Goal: Task Accomplishment & Management: Manage account settings

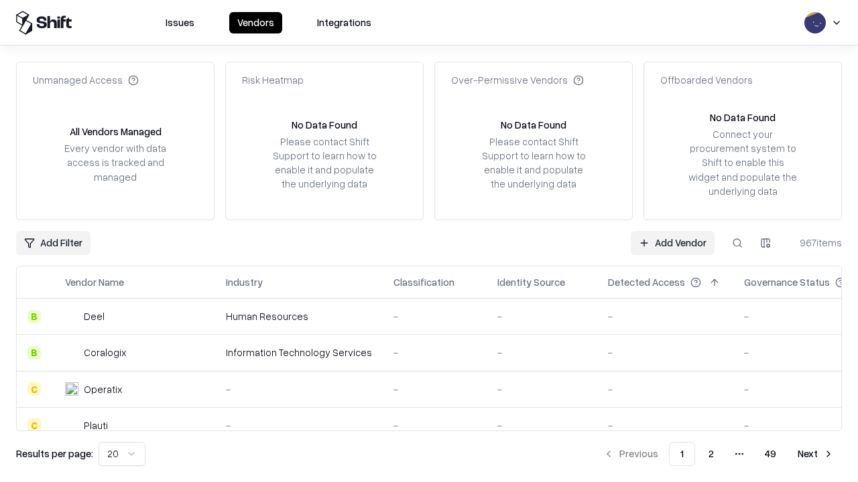
click at [672, 243] on link "Add Vendor" at bounding box center [672, 243] width 84 height 24
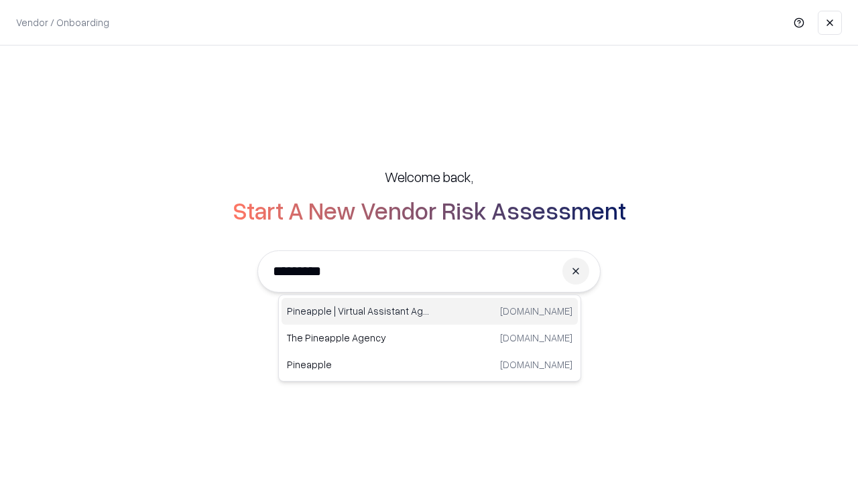
click at [429, 312] on div "Pineapple | Virtual Assistant Agency [DOMAIN_NAME]" at bounding box center [429, 311] width 296 height 27
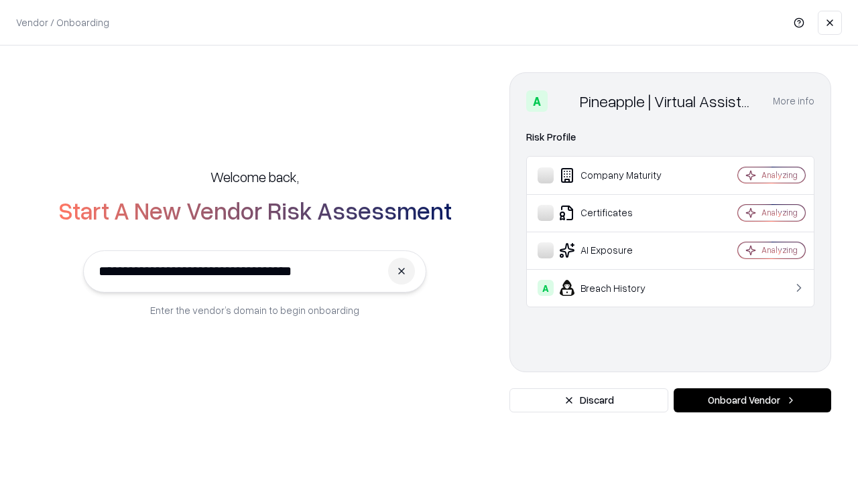
type input "**********"
click at [752, 401] on button "Onboard Vendor" at bounding box center [751, 401] width 157 height 24
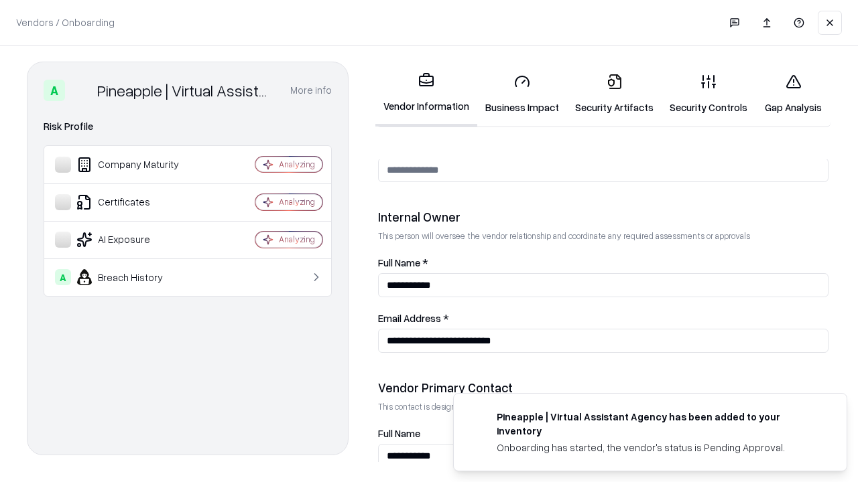
scroll to position [694, 0]
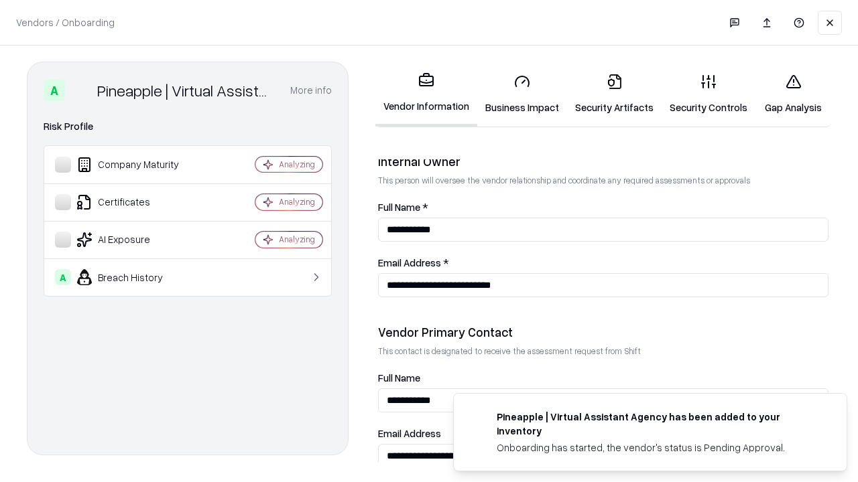
click at [522, 94] on link "Business Impact" at bounding box center [522, 94] width 90 height 62
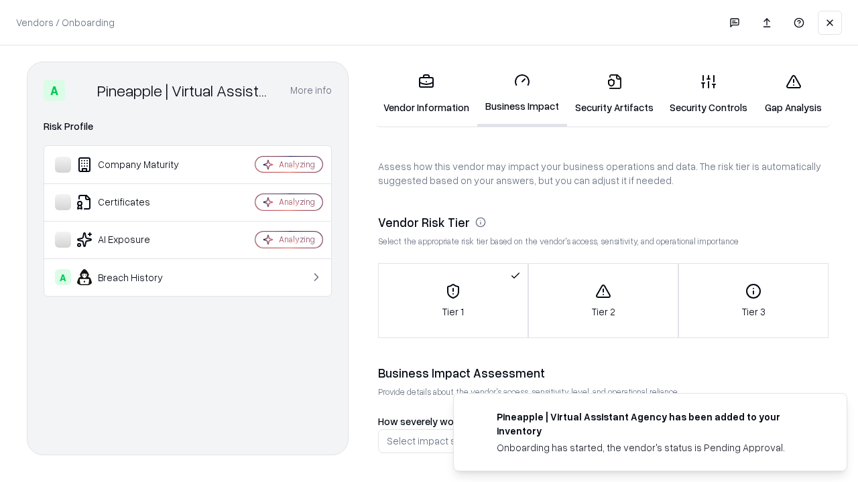
click at [793, 94] on link "Gap Analysis" at bounding box center [793, 94] width 76 height 62
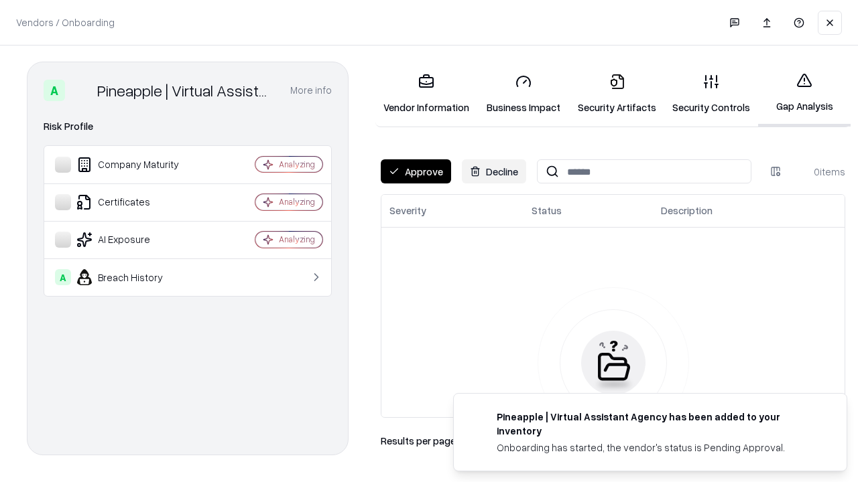
click at [415, 172] on button "Approve" at bounding box center [416, 171] width 70 height 24
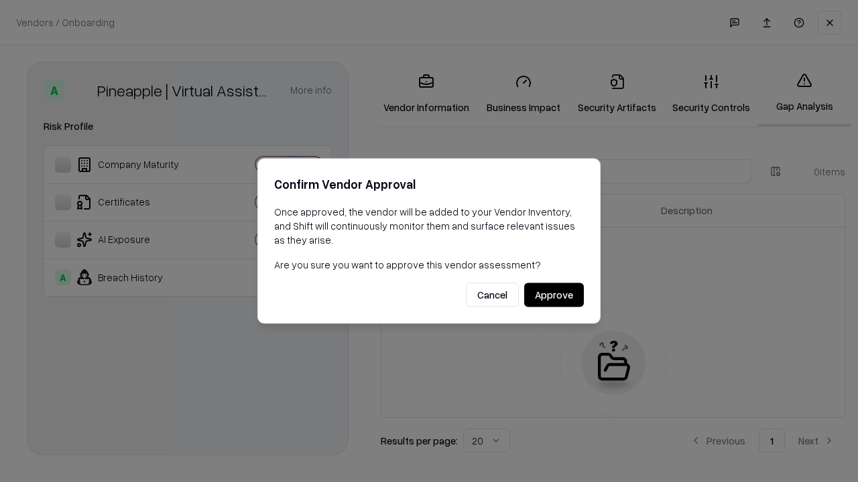
click at [553, 295] on button "Approve" at bounding box center [554, 295] width 60 height 24
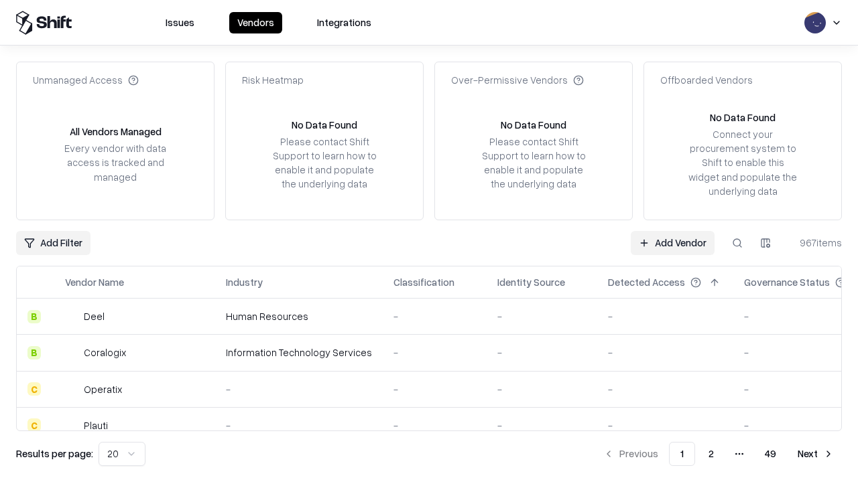
type input "**********"
click at [672, 243] on link "Add Vendor" at bounding box center [672, 243] width 84 height 24
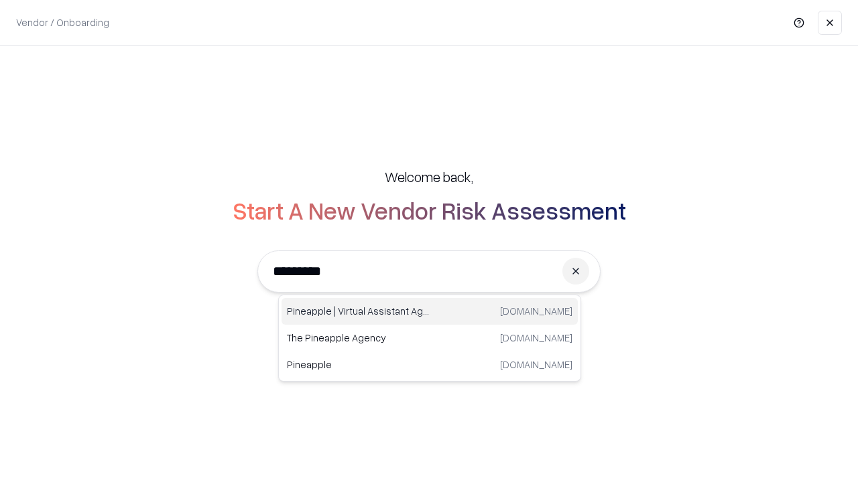
click at [429, 312] on div "Pineapple | Virtual Assistant Agency [DOMAIN_NAME]" at bounding box center [429, 311] width 296 height 27
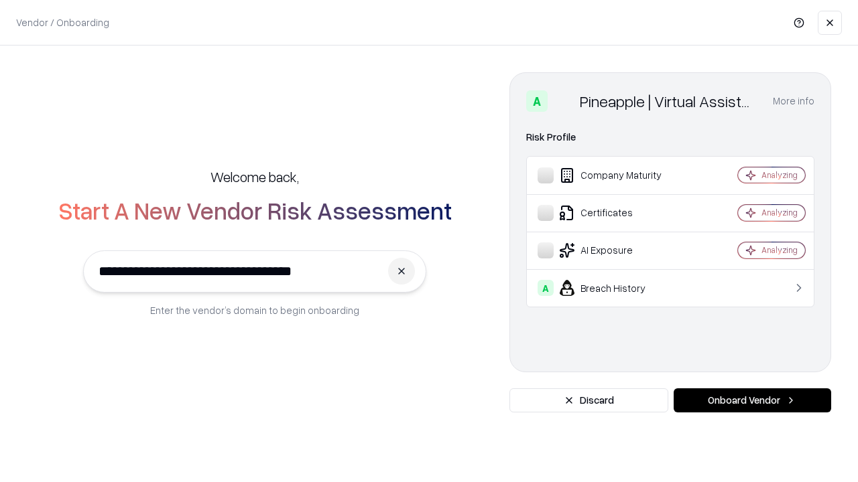
type input "**********"
click at [752, 401] on button "Onboard Vendor" at bounding box center [751, 401] width 157 height 24
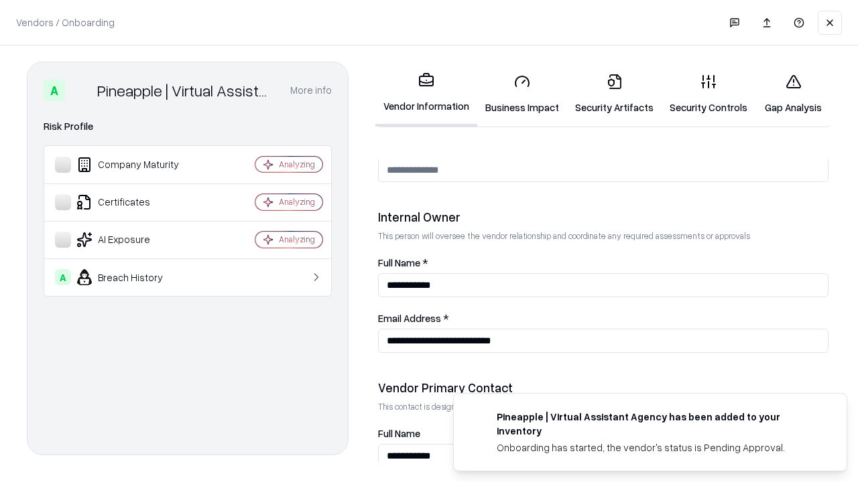
scroll to position [694, 0]
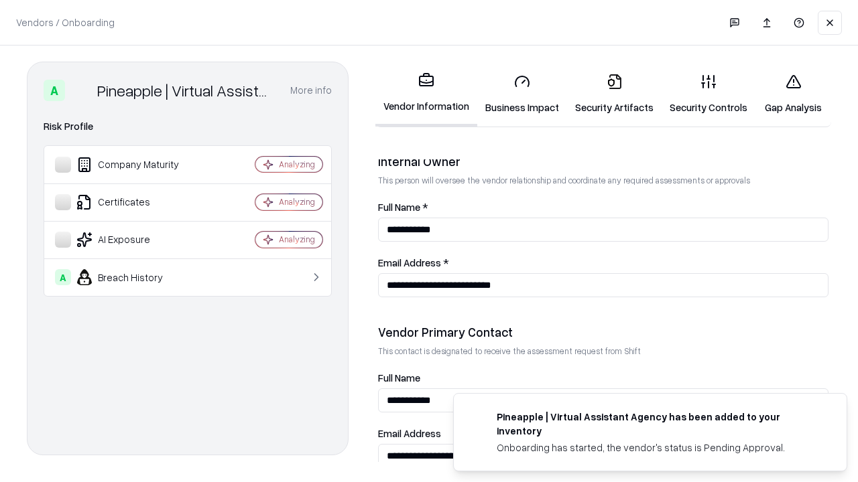
click at [793, 94] on link "Gap Analysis" at bounding box center [793, 94] width 76 height 62
